Goal: Task Accomplishment & Management: Manage account settings

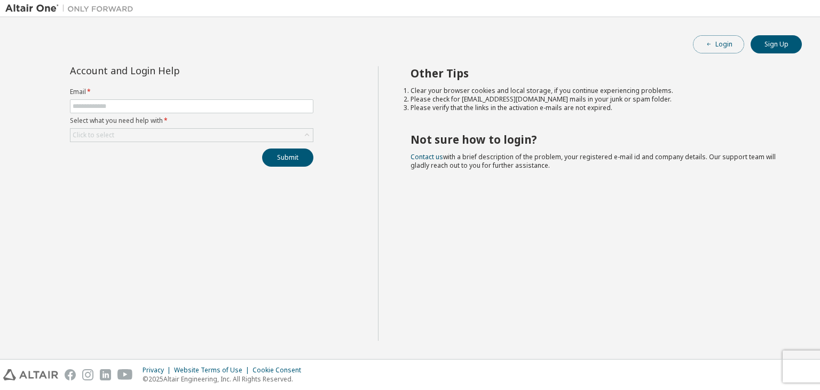
click at [727, 50] on button "Login" at bounding box center [718, 44] width 51 height 18
click at [176, 108] on input "text" at bounding box center [192, 106] width 238 height 9
type input "**********"
click at [156, 130] on div "Click to select" at bounding box center [191, 135] width 242 height 13
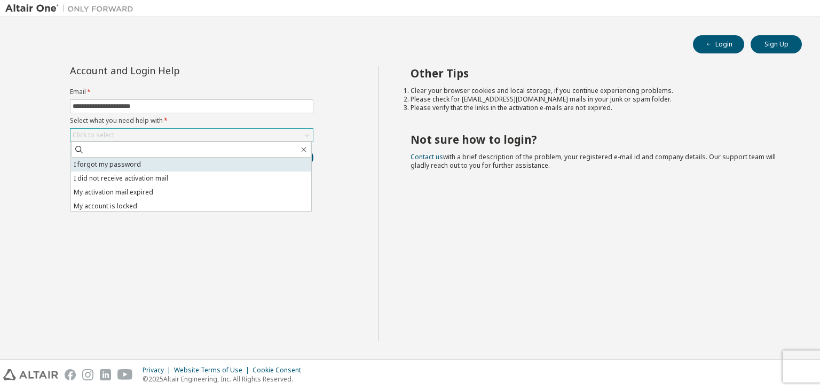
click at [149, 167] on li "I forgot my password" at bounding box center [191, 164] width 240 height 14
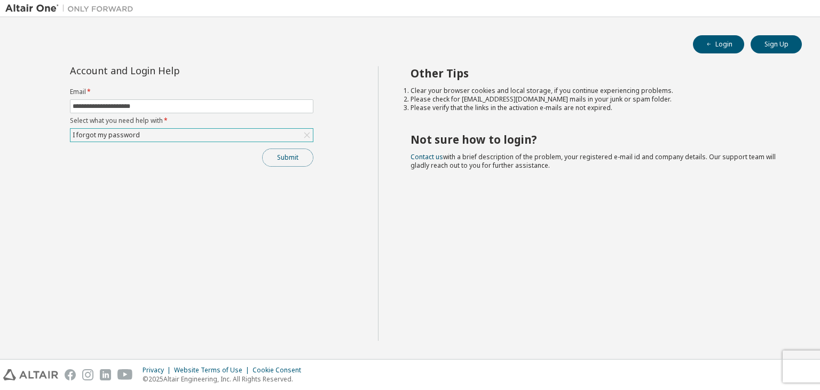
click at [287, 159] on button "Submit" at bounding box center [287, 157] width 51 height 18
click at [287, 159] on div "Submit" at bounding box center [191, 157] width 243 height 18
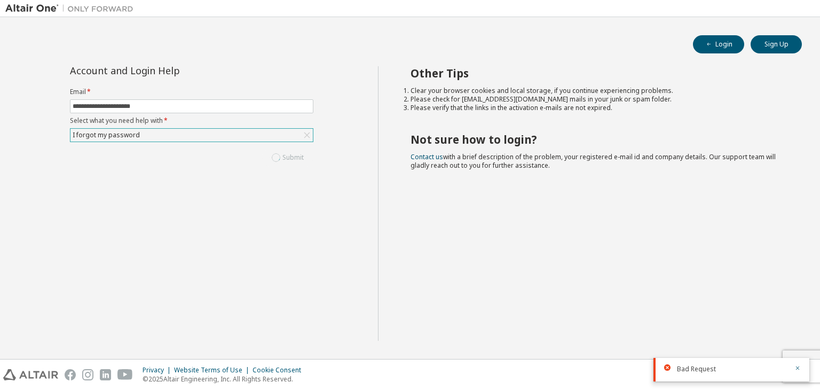
click at [287, 159] on div "Submit" at bounding box center [191, 157] width 243 height 18
click at [287, 159] on button "Submit" at bounding box center [287, 157] width 51 height 18
click at [287, 159] on div "Submit" at bounding box center [191, 157] width 243 height 18
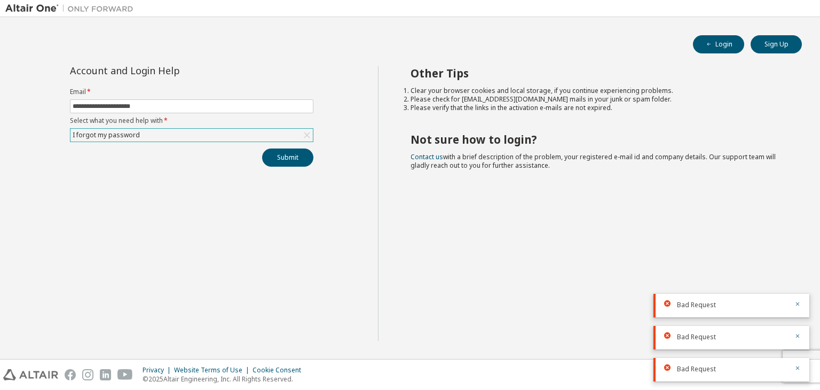
click at [707, 310] on div "Bad Request" at bounding box center [731, 305] width 156 height 23
click at [789, 304] on div at bounding box center [794, 305] width 13 height 10
